Goal: Task Accomplishment & Management: Use online tool/utility

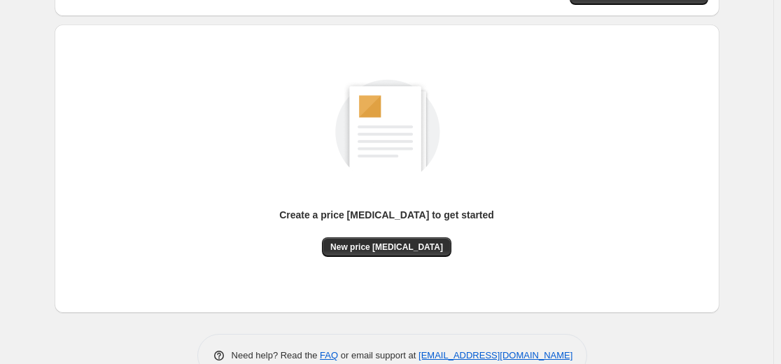
scroll to position [160, 0]
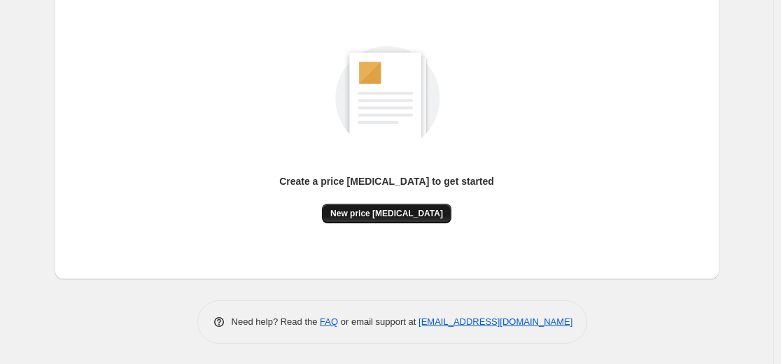
click at [399, 206] on button "New price [MEDICAL_DATA]" at bounding box center [386, 214] width 129 height 20
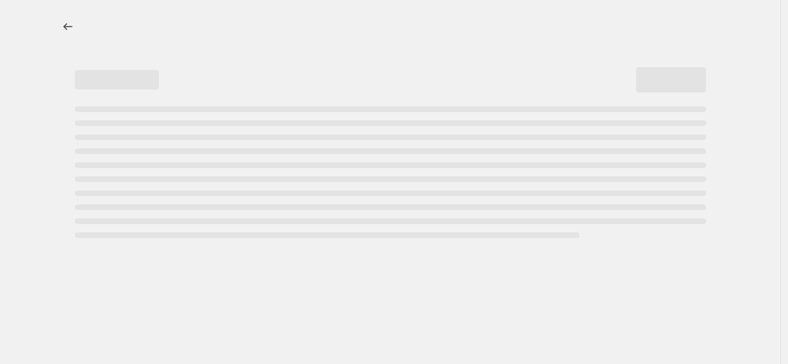
select select "percentage"
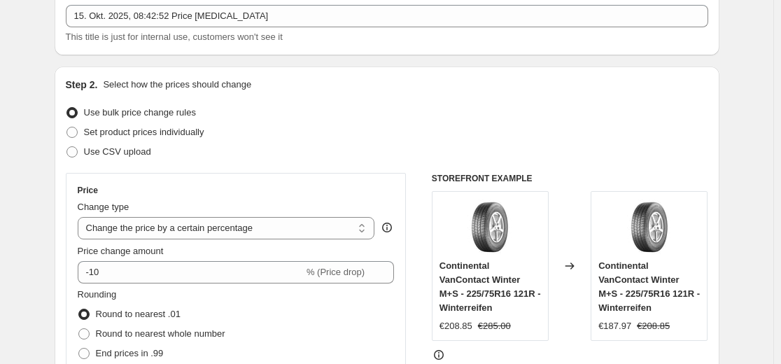
scroll to position [210, 0]
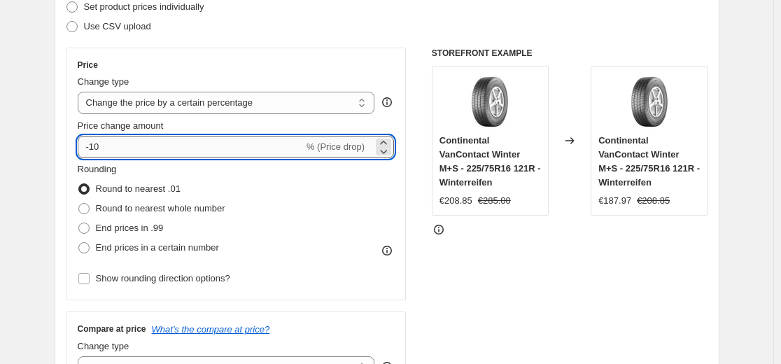
click at [128, 148] on input "-10" at bounding box center [191, 147] width 226 height 22
type input "-35"
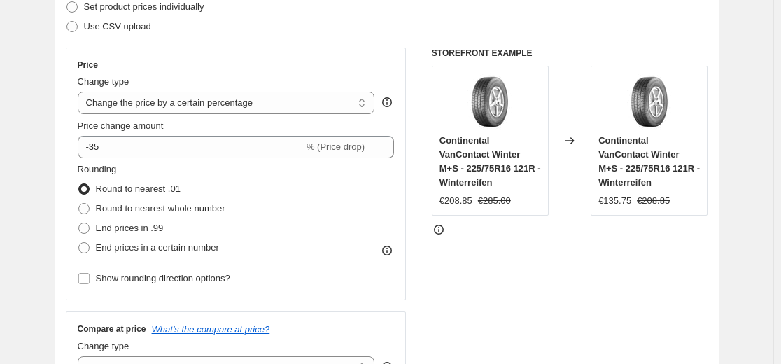
click at [235, 41] on div "Step 2. Select how the prices should change Use bulk price change rules Set pro…" at bounding box center [387, 186] width 642 height 469
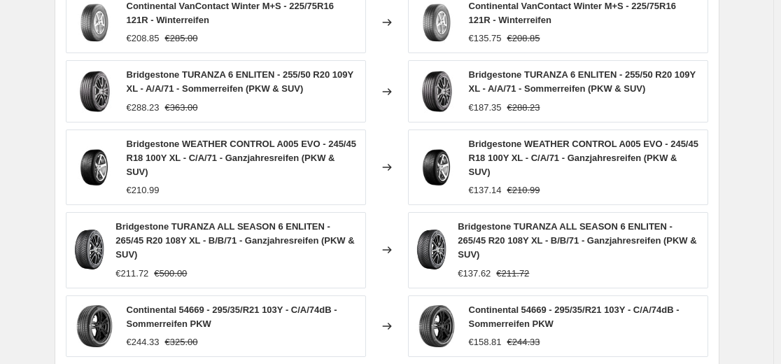
scroll to position [909, 0]
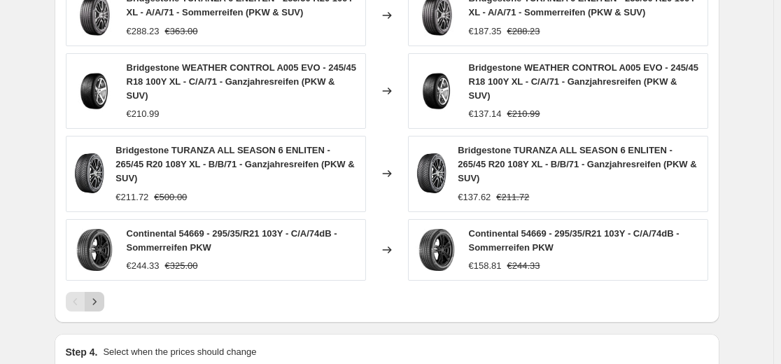
click at [94, 296] on button "Next" at bounding box center [95, 302] width 20 height 20
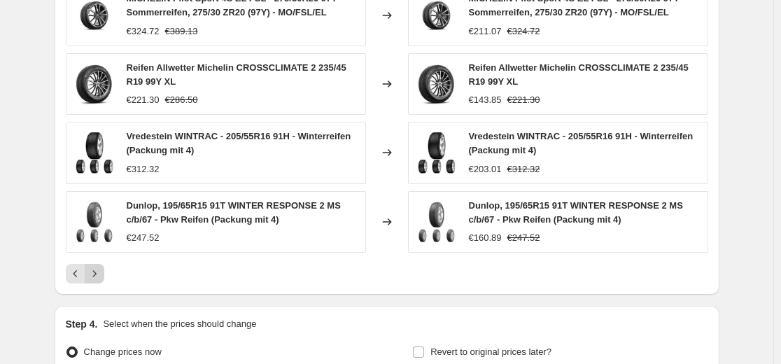
click at [96, 278] on icon "Next" at bounding box center [94, 273] width 14 height 14
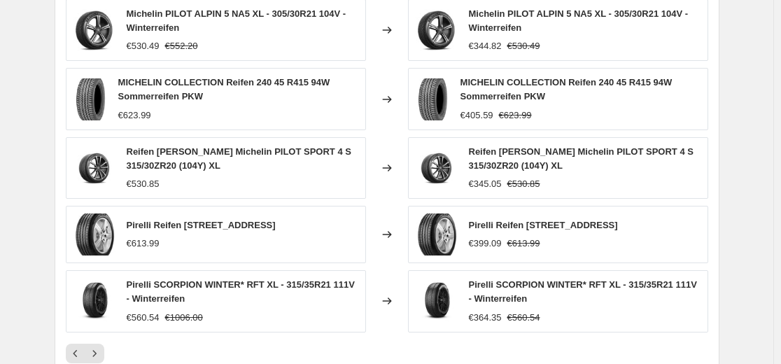
scroll to position [839, 0]
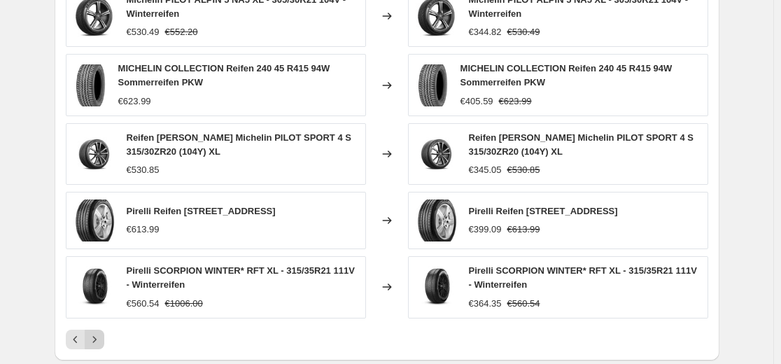
click at [99, 346] on icon "Next" at bounding box center [94, 339] width 14 height 14
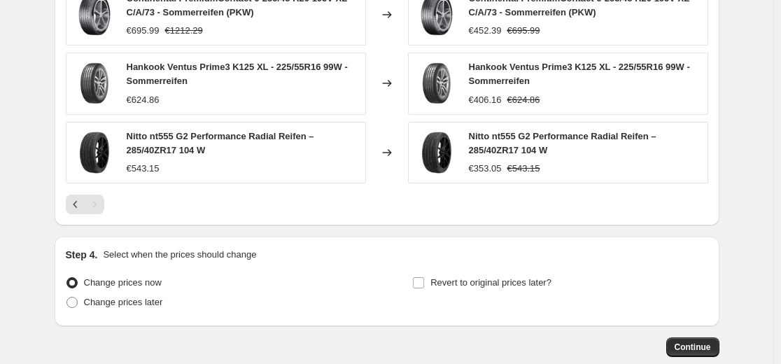
scroll to position [979, 0]
click at [708, 349] on span "Continue" at bounding box center [692, 346] width 36 height 11
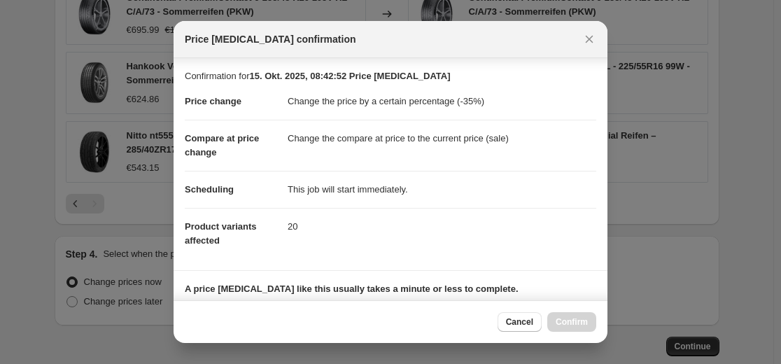
scroll to position [225, 0]
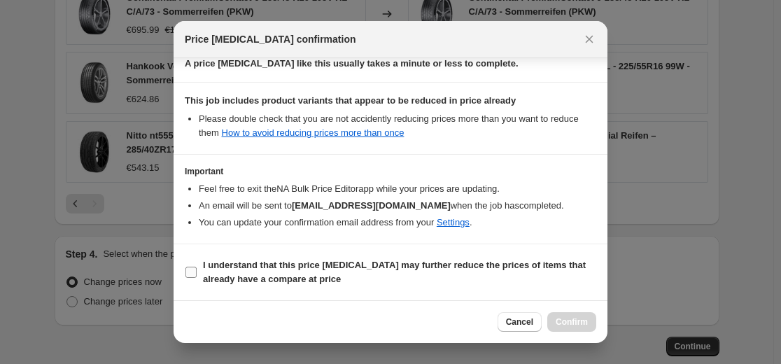
click at [429, 261] on b "I understand that this price [MEDICAL_DATA] may further reduce the prices of it…" at bounding box center [394, 272] width 383 height 24
click at [197, 266] on input "I understand that this price [MEDICAL_DATA] may further reduce the prices of it…" at bounding box center [190, 271] width 11 height 11
checkbox input "true"
click at [577, 313] on button "Confirm" at bounding box center [571, 322] width 49 height 20
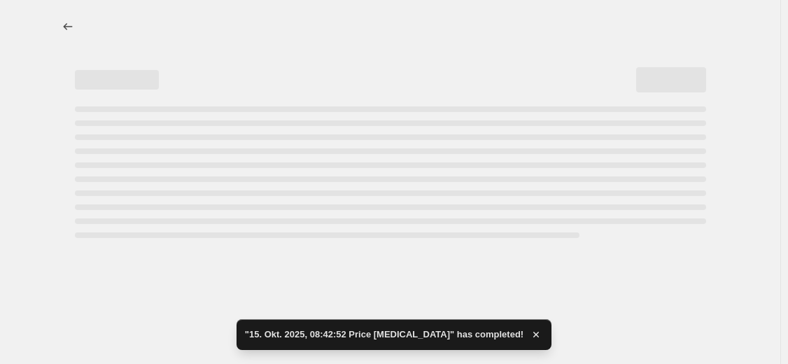
select select "percentage"
